Goal: Contribute content: Add original content to the website for others to see

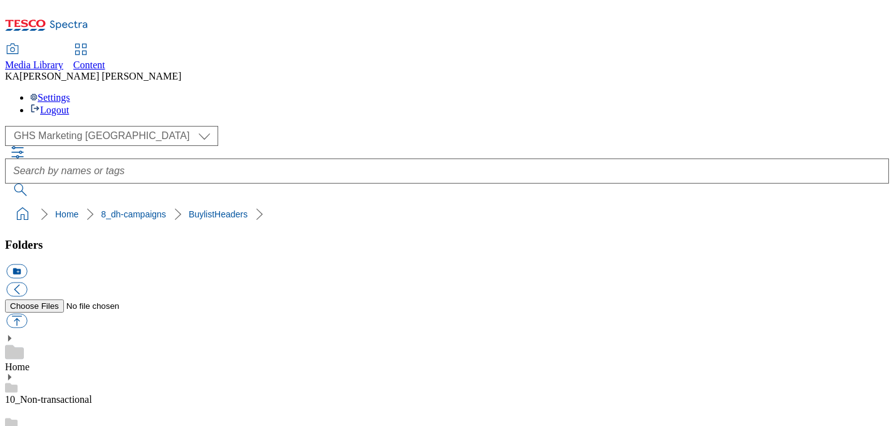
scroll to position [185, 0]
click at [27, 314] on button "button" at bounding box center [16, 321] width 21 height 14
type input "C:\fakepath\1758198501645-ad541486_Naked_LegoBrand_H_1184x333_V1.jpg"
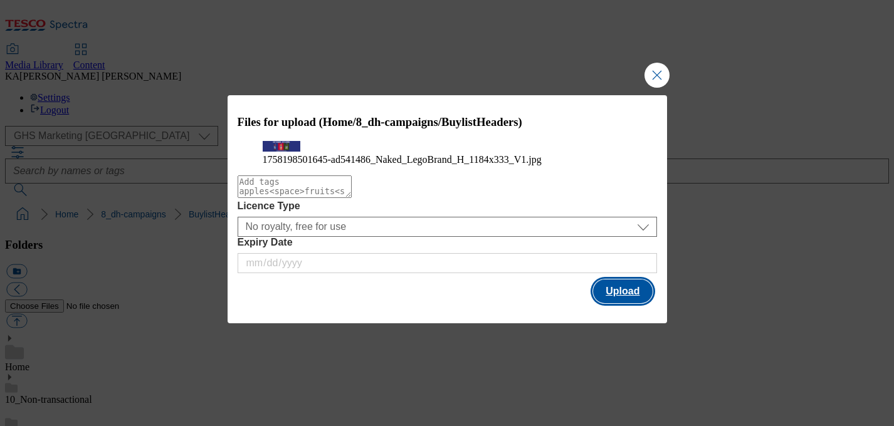
click at [619, 303] on button "Upload" at bounding box center [622, 292] width 59 height 24
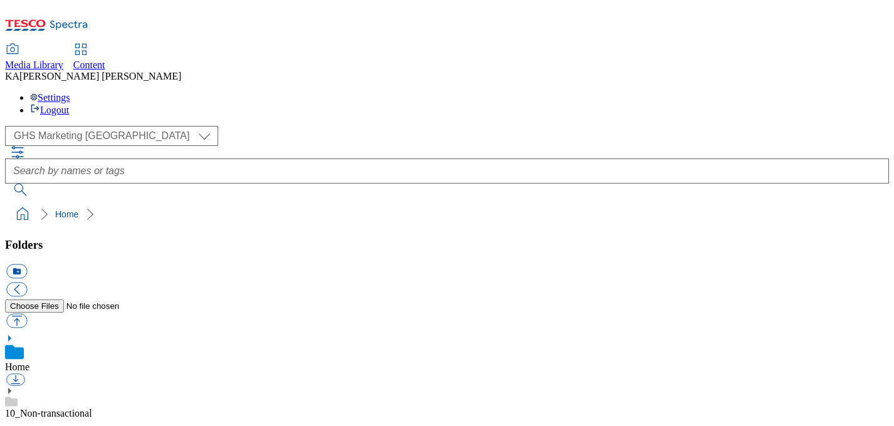
scroll to position [223, 0]
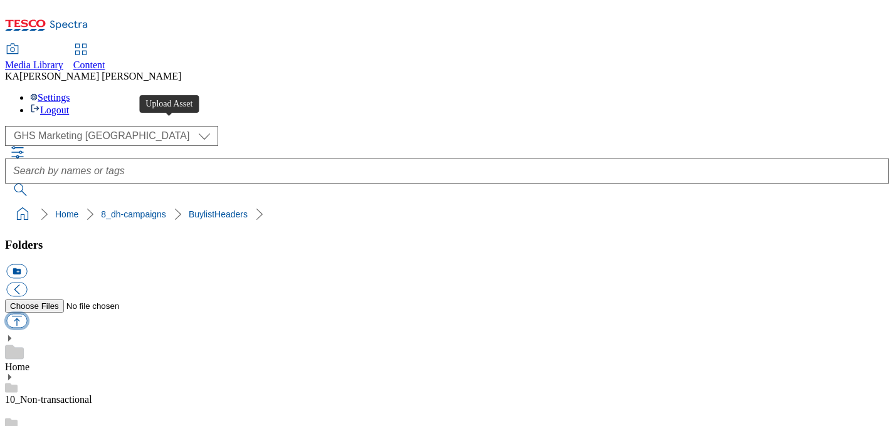
click at [27, 314] on button "button" at bounding box center [16, 321] width 21 height 14
type input "C:\fakepath\1758198501645-ad541486_Naked_LegoBrand_H_1184x333_V1.jpg"
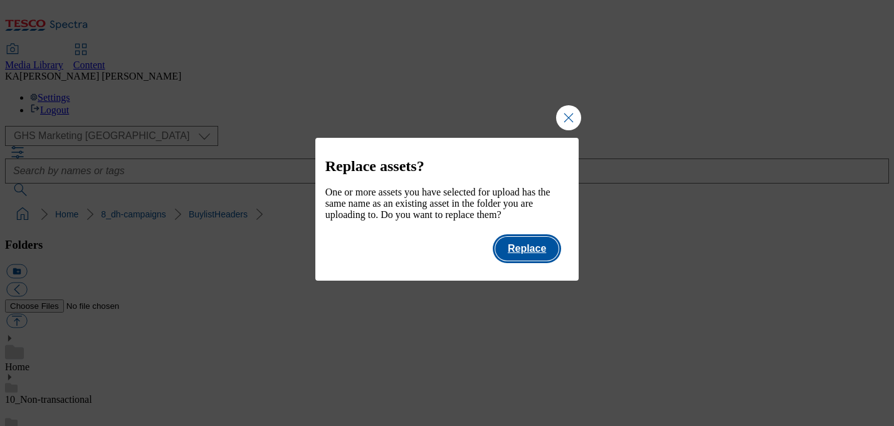
click at [545, 261] on button "Replace" at bounding box center [526, 249] width 63 height 24
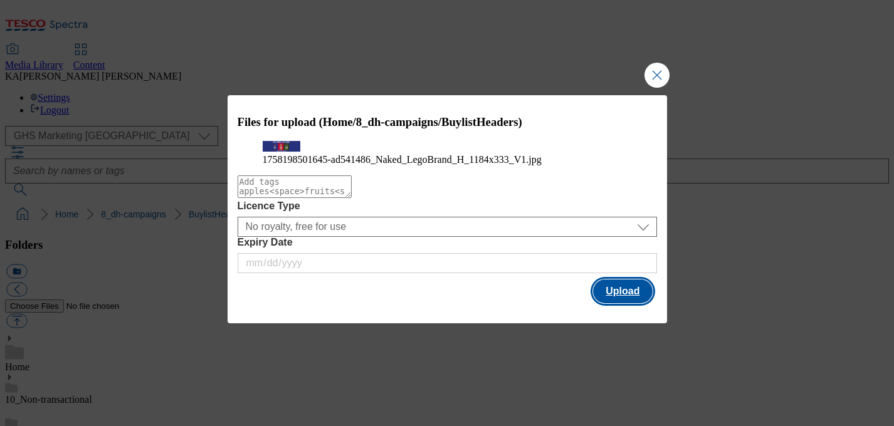
click at [616, 303] on button "Upload" at bounding box center [622, 292] width 59 height 24
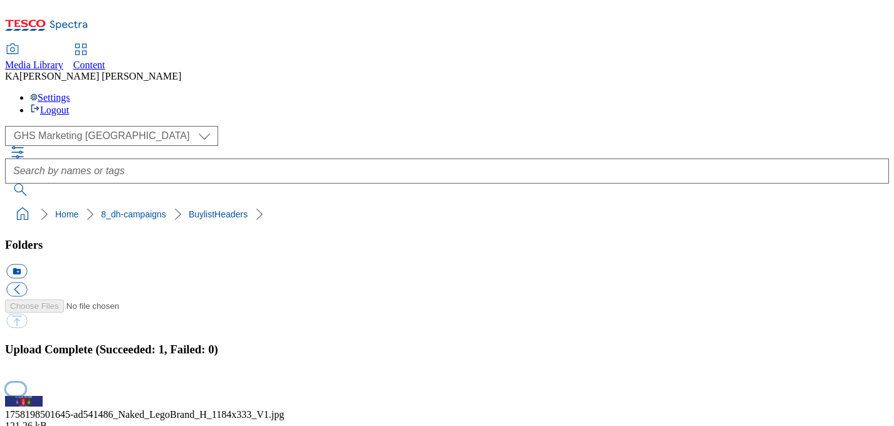
click at [25, 383] on button "button" at bounding box center [15, 389] width 19 height 12
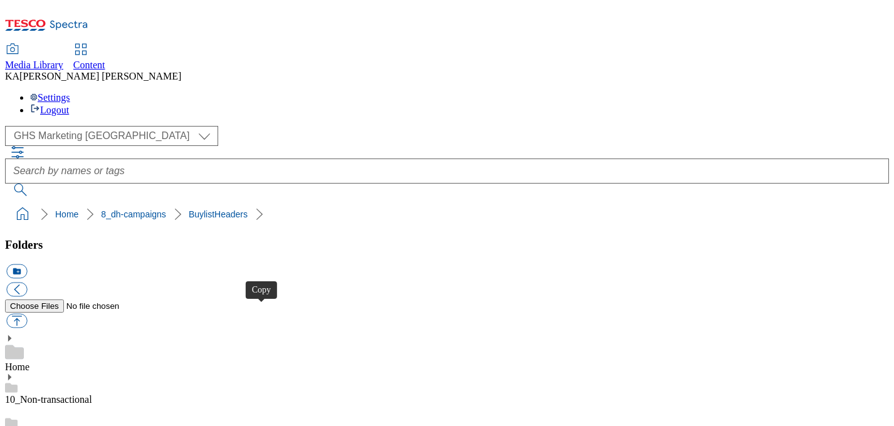
click at [27, 314] on button "button" at bounding box center [16, 321] width 21 height 14
type input "C:\fakepath\1758292382220-ad541798_Activia_Kefir_LegoBrand_H_1184x333_V8.jpg"
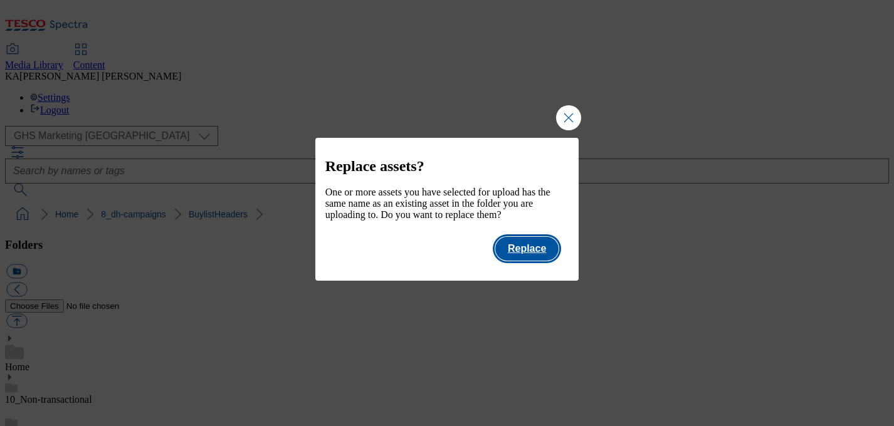
click at [538, 259] on button "Replace" at bounding box center [526, 249] width 63 height 24
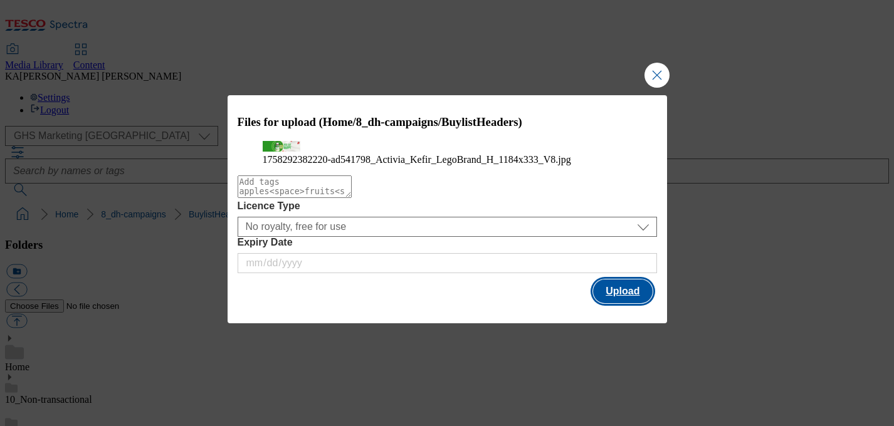
click at [612, 303] on button "Upload" at bounding box center [622, 292] width 59 height 24
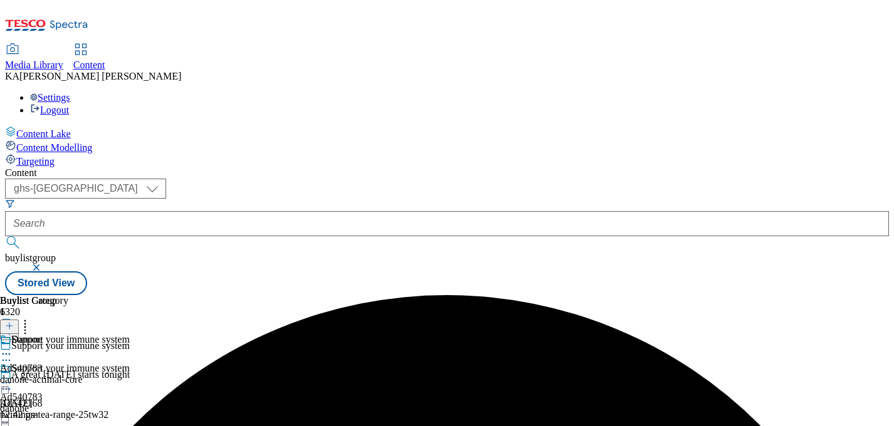
select select "ghs-uk"
click at [278, 211] on input "text" at bounding box center [447, 223] width 884 height 25
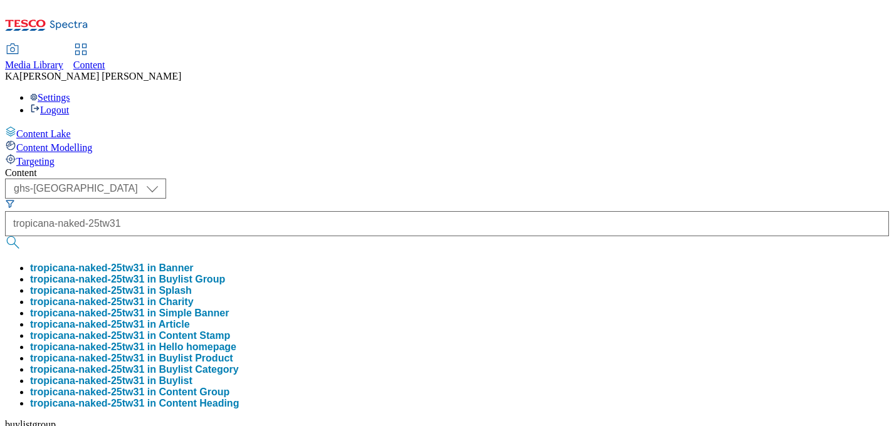
type input "tropicana-naked-25tw31"
click at [225, 274] on button "tropicana-naked-25tw31 in Buylist Group" at bounding box center [127, 279] width 195 height 11
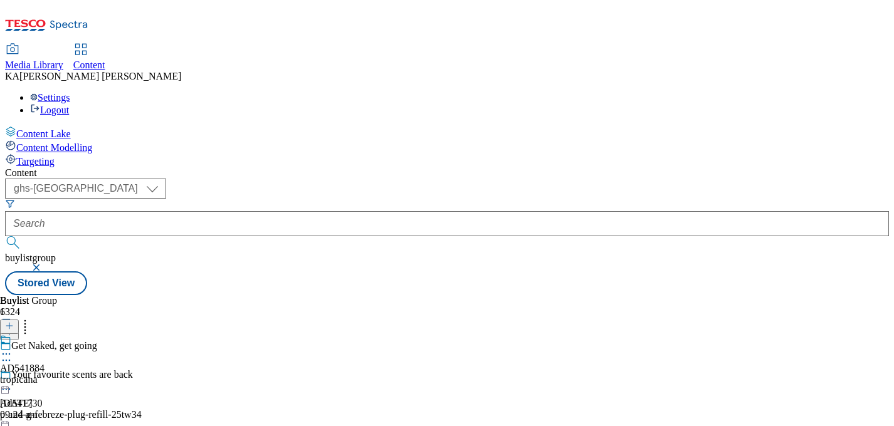
click at [11, 354] on circle at bounding box center [10, 355] width 2 height 2
click at [53, 376] on span "Edit" at bounding box center [46, 380] width 14 height 9
select select "tactical"
select select "dunnhumby"
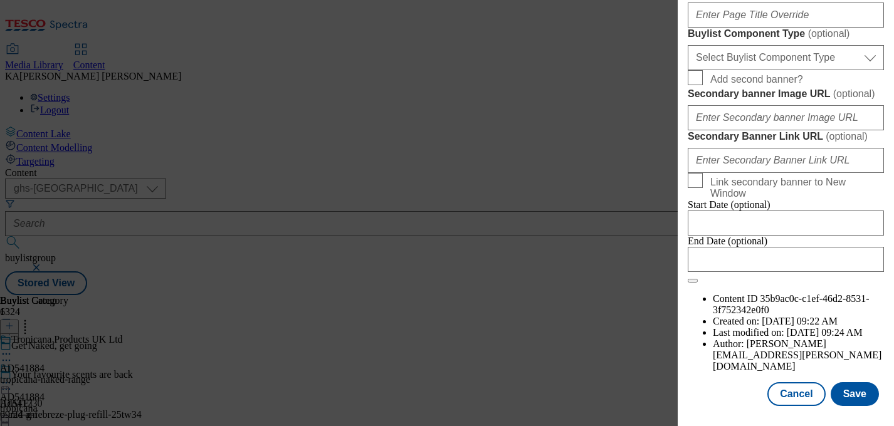
scroll to position [950, 0]
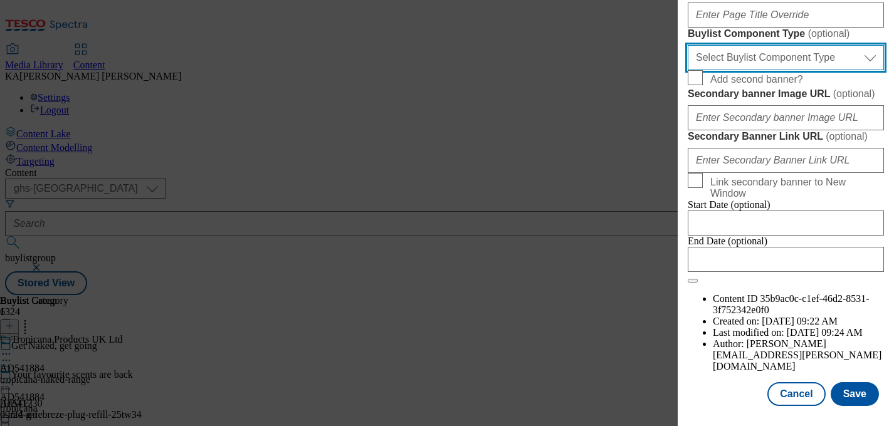
click at [750, 70] on select "Select Buylist Component Type Banner Competition Header Meal" at bounding box center [786, 57] width 196 height 25
select select "Banner"
click at [688, 70] on select "Select Buylist Component Type Banner Competition Header Meal" at bounding box center [786, 57] width 196 height 25
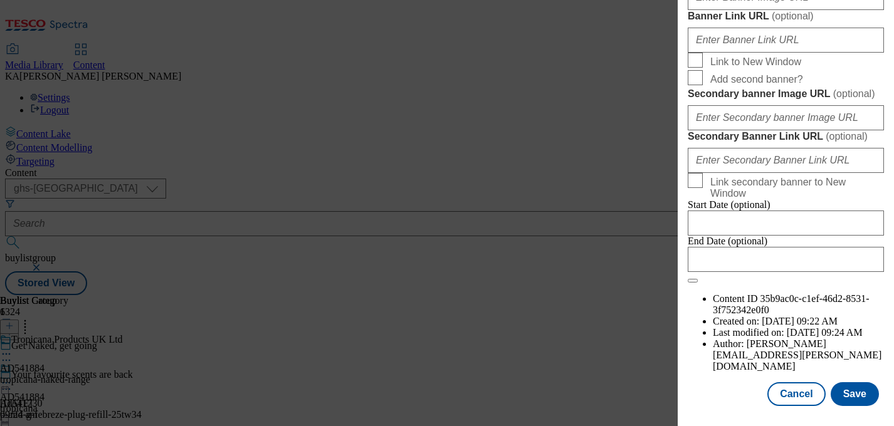
scroll to position [1090, 0]
paste input "https://digitalcontent.api.tesco.com/v2/media/ghs-mktg/a1370b27-d7cb-4591-ac30-…"
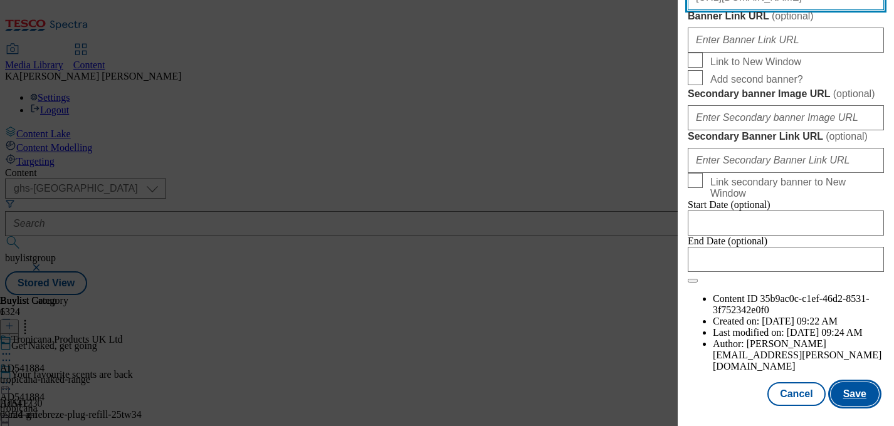
type input "https://digitalcontent.api.tesco.com/v2/media/ghs-mktg/a1370b27-d7cb-4591-ac30-…"
click at [849, 391] on button "Save" at bounding box center [855, 394] width 48 height 24
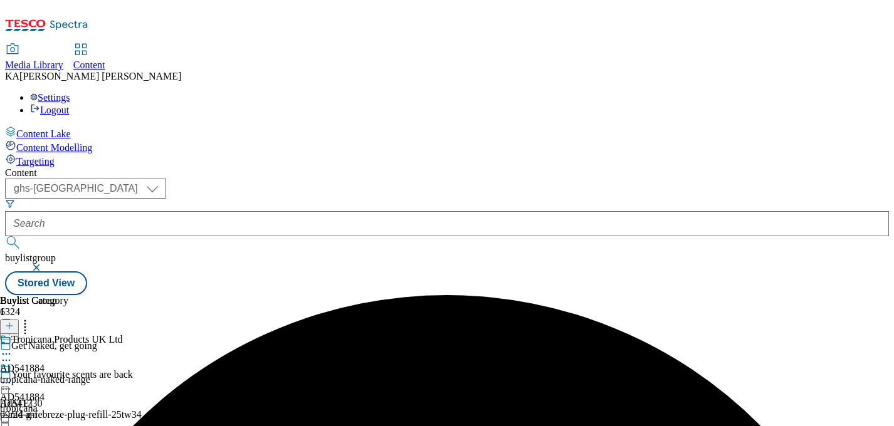
click at [13, 377] on icon at bounding box center [6, 383] width 13 height 13
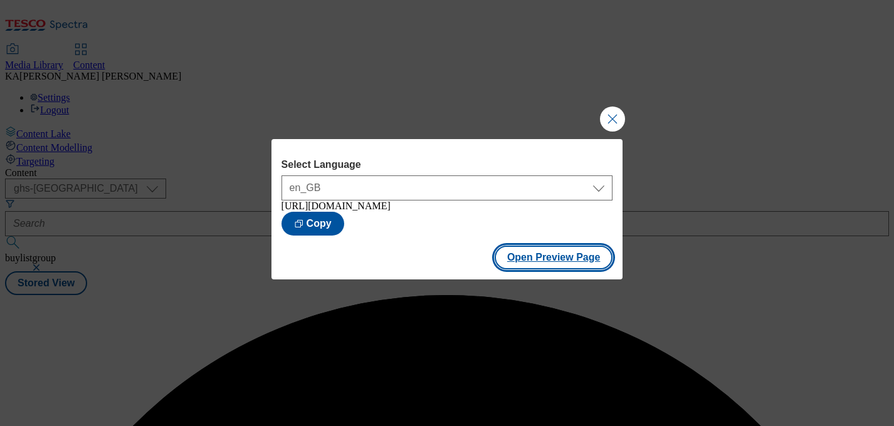
click at [524, 266] on button "Open Preview Page" at bounding box center [554, 258] width 118 height 24
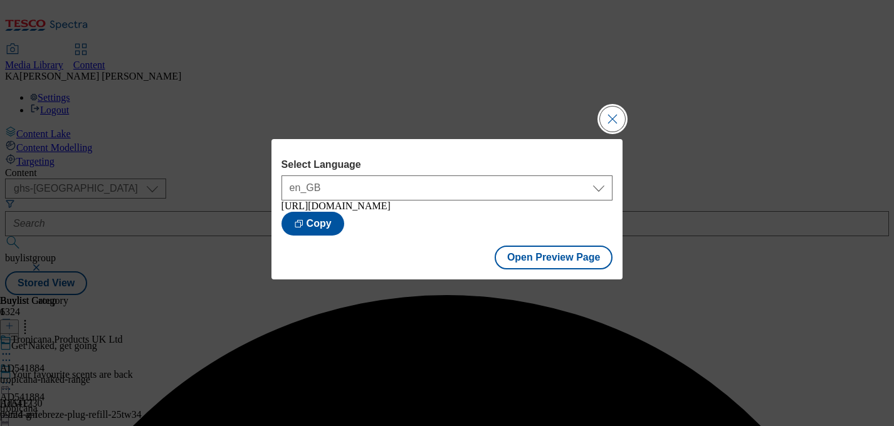
click at [615, 110] on button "Close Modal" at bounding box center [612, 119] width 25 height 25
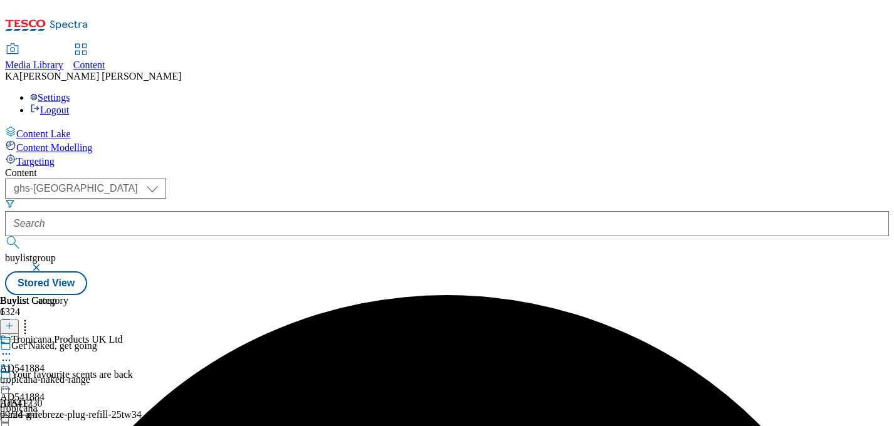
click at [13, 377] on icon at bounding box center [6, 383] width 13 height 13
click at [316, 295] on div "Buylist Group 6324 Get Naked, get going Your favourite scents are back Ad541730…" at bounding box center [447, 295] width 884 height 0
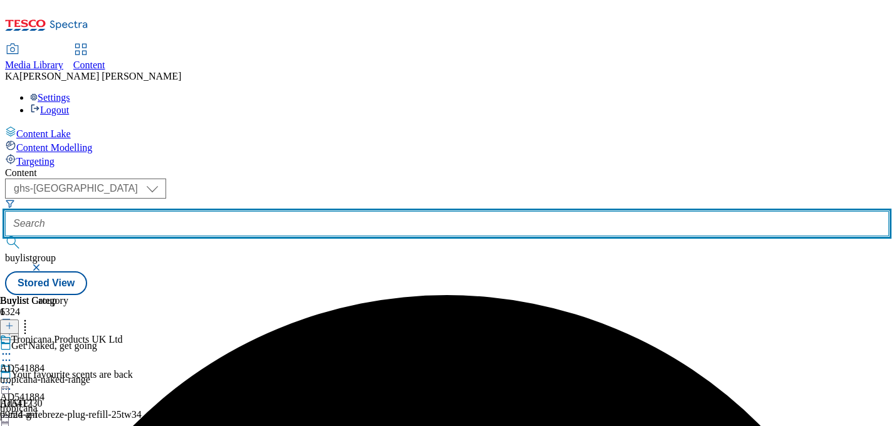
click at [299, 211] on input "text" at bounding box center [447, 223] width 884 height 25
paste input "danone-activiakefir-25tw31"
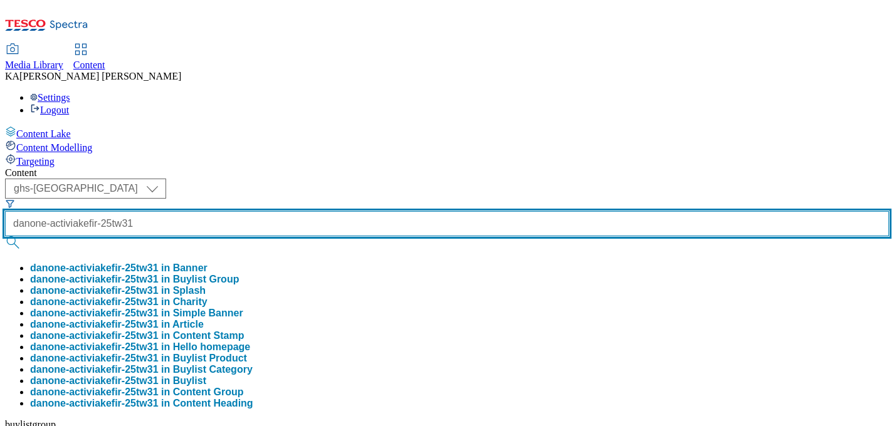
scroll to position [0, 16]
type input "danone-activiakefir-25tw31"
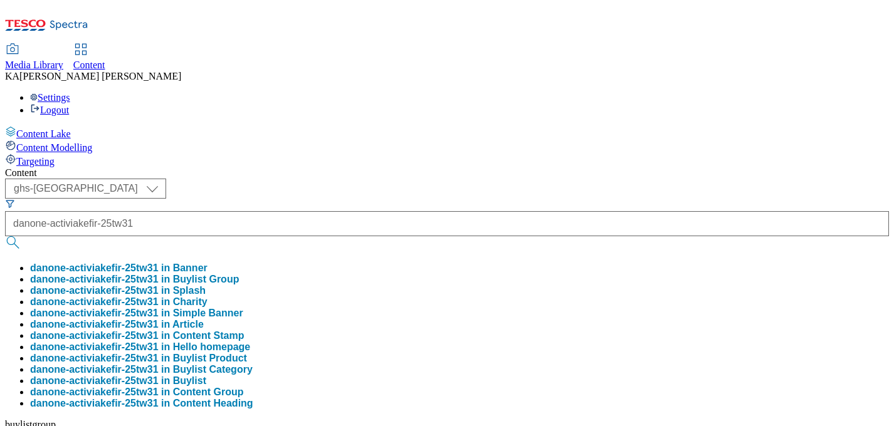
scroll to position [0, 0]
click at [239, 274] on button "danone-activiakefir-25tw31 in Buylist Group" at bounding box center [134, 279] width 209 height 11
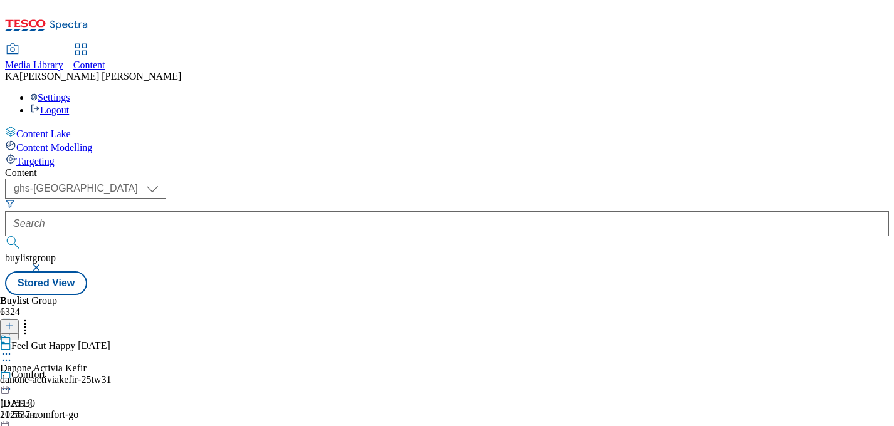
click at [8, 354] on circle at bounding box center [7, 355] width 2 height 2
click at [53, 376] on span "Edit" at bounding box center [46, 380] width 14 height 9
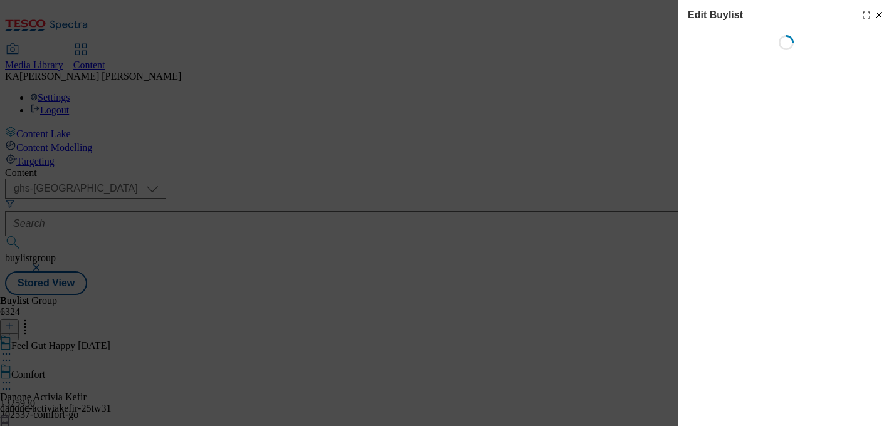
select select "evergreen"
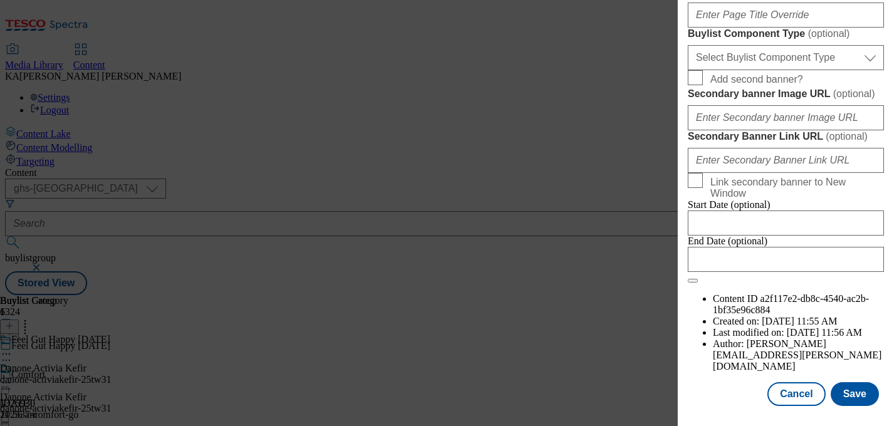
scroll to position [1162, 0]
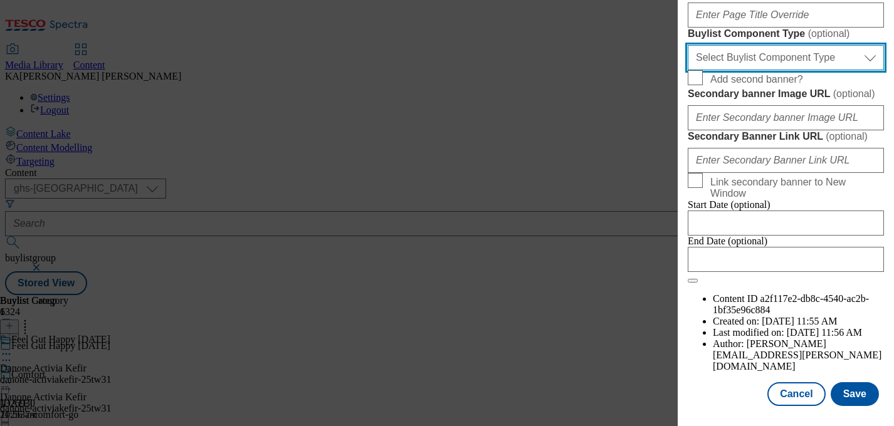
click at [721, 45] on select "Select Buylist Component Type Banner Competition Header Meal" at bounding box center [786, 57] width 196 height 25
select select "Banner"
click at [688, 45] on select "Select Buylist Component Type Banner Competition Header Meal" at bounding box center [786, 57] width 196 height 25
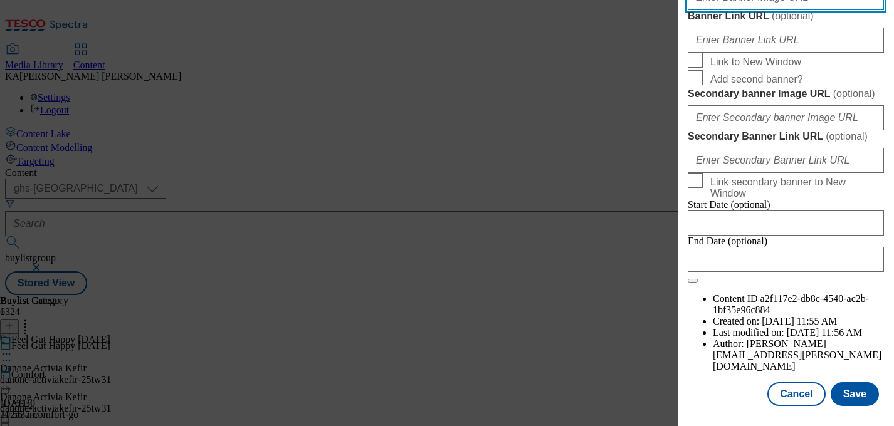
paste input "https://digitalcontent.api.tesco.com/v2/media/ghs-mktg/278612aa-a711-49ef-9cf4-…"
type input "https://digitalcontent.api.tesco.com/v2/media/ghs-mktg/278612aa-a711-49ef-9cf4-…"
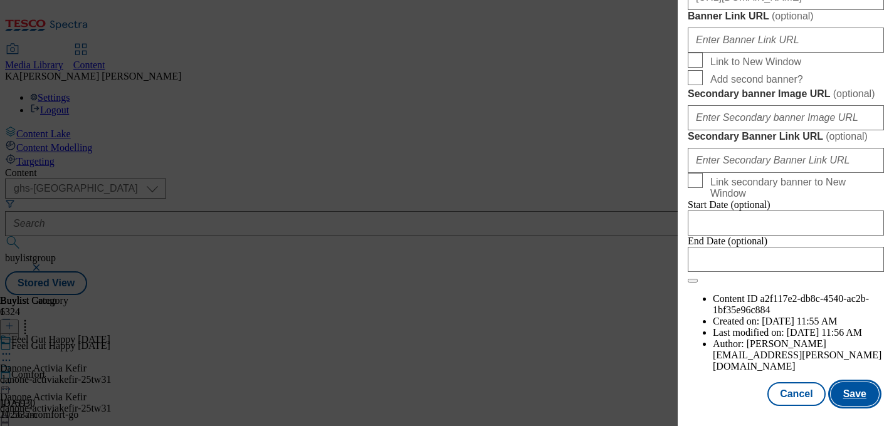
click at [854, 389] on button "Save" at bounding box center [855, 394] width 48 height 24
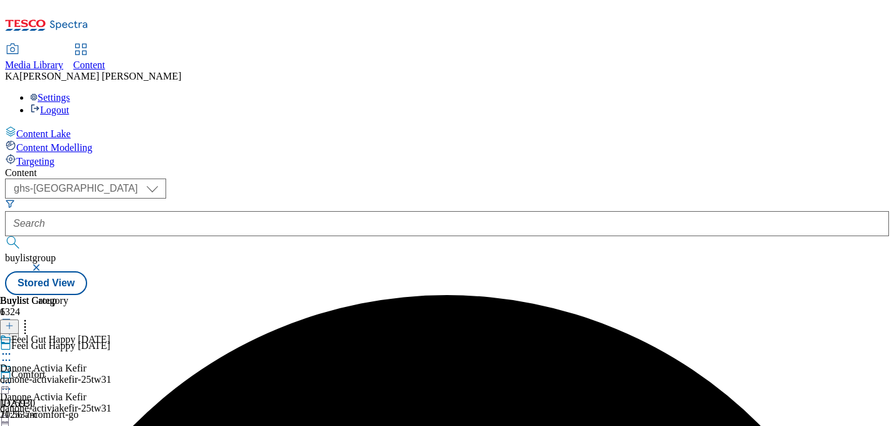
click at [13, 377] on icon at bounding box center [6, 383] width 13 height 13
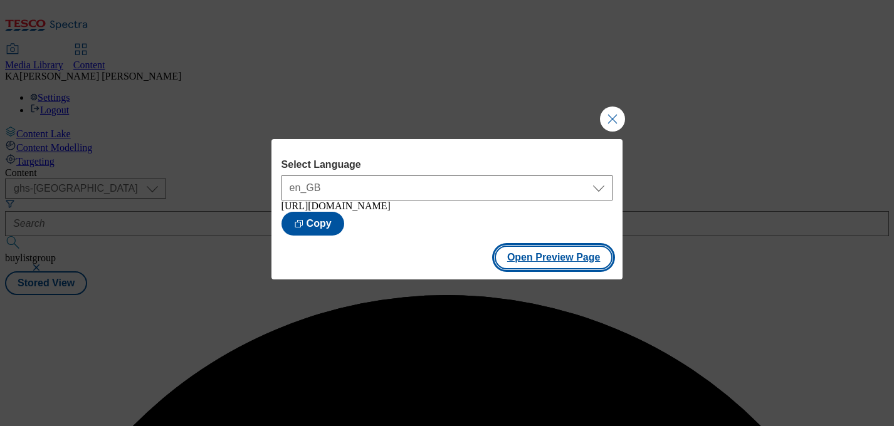
click at [521, 263] on button "Open Preview Page" at bounding box center [554, 258] width 118 height 24
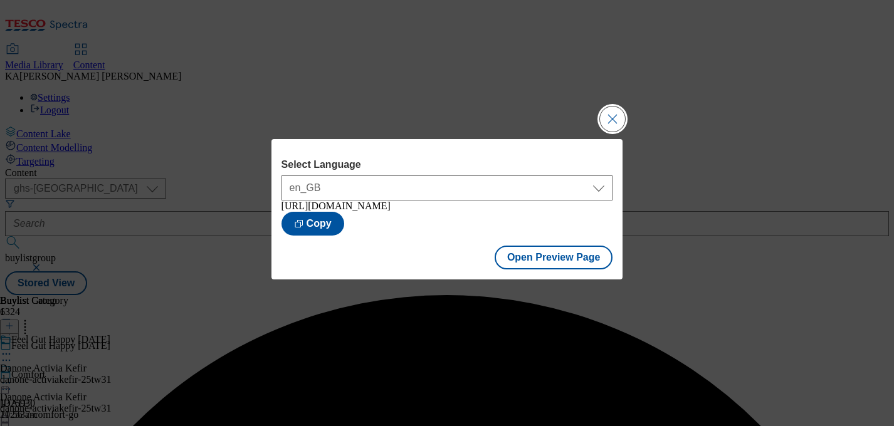
click at [612, 112] on button "Close Modal" at bounding box center [612, 119] width 25 height 25
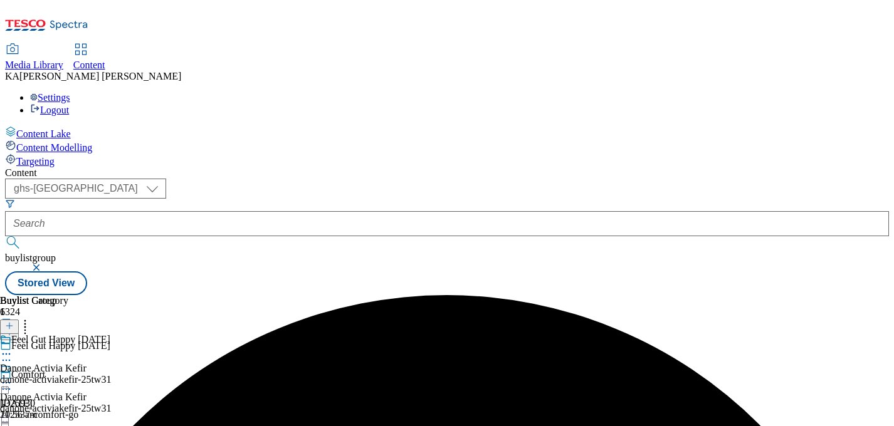
click at [13, 377] on icon at bounding box center [6, 383] width 13 height 13
